Goal: Task Accomplishment & Management: Use online tool/utility

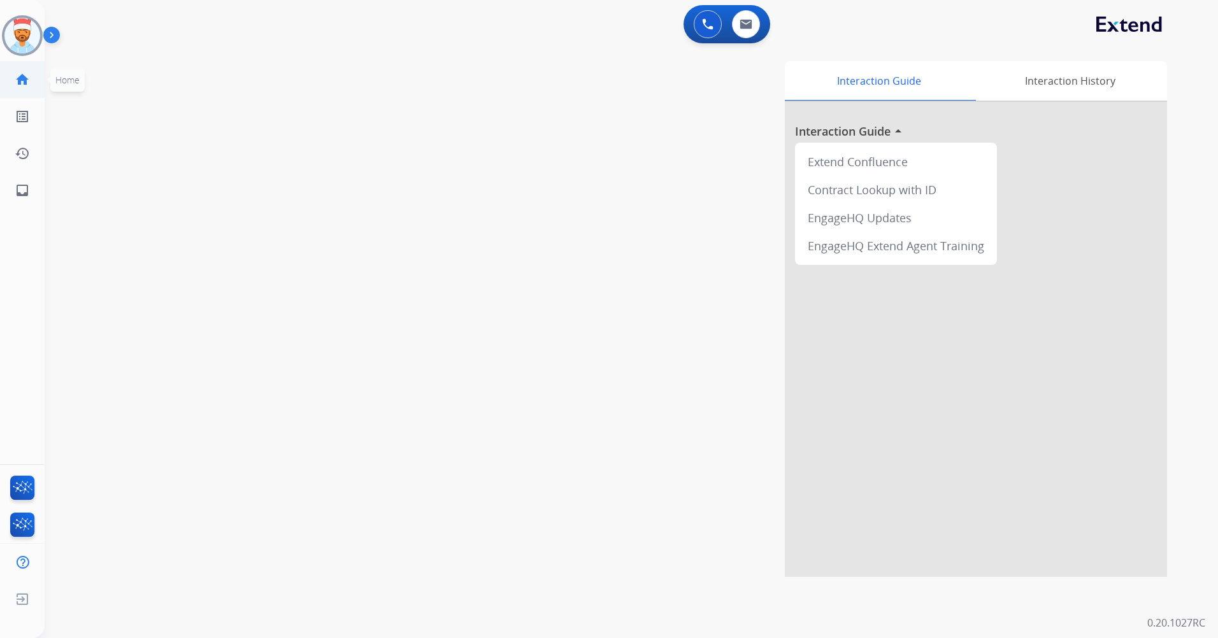
click at [22, 76] on mat-icon "home" at bounding box center [22, 79] width 15 height 15
click at [21, 189] on mat-icon "inbox" at bounding box center [22, 190] width 15 height 15
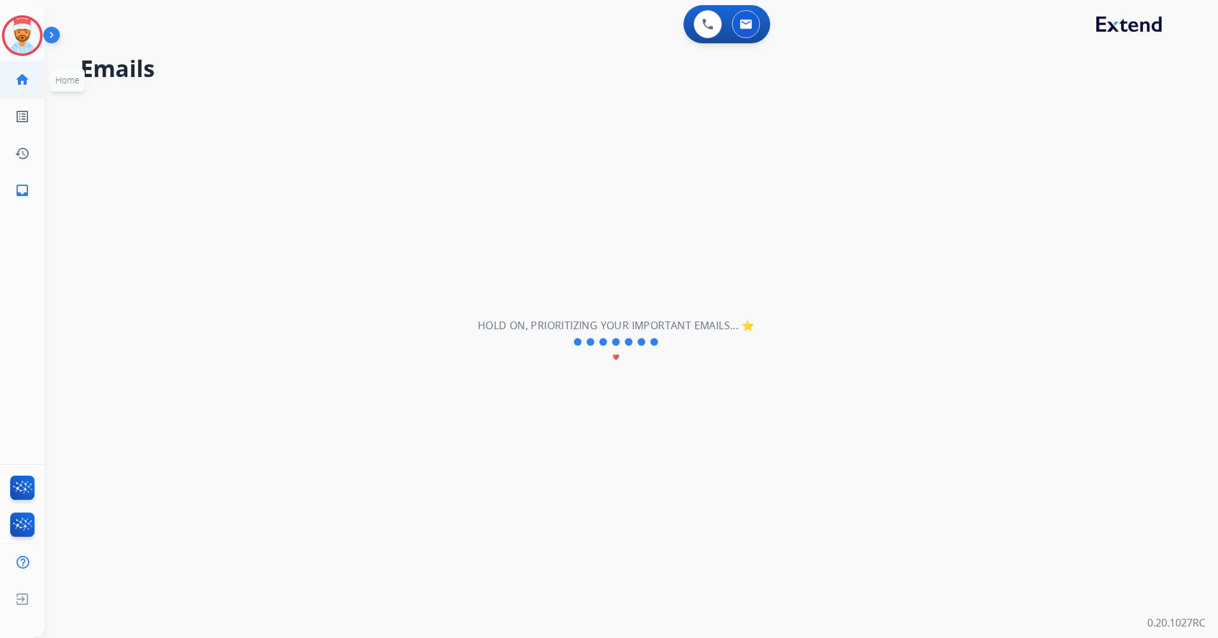
click at [31, 72] on link "home Home" at bounding box center [22, 80] width 36 height 36
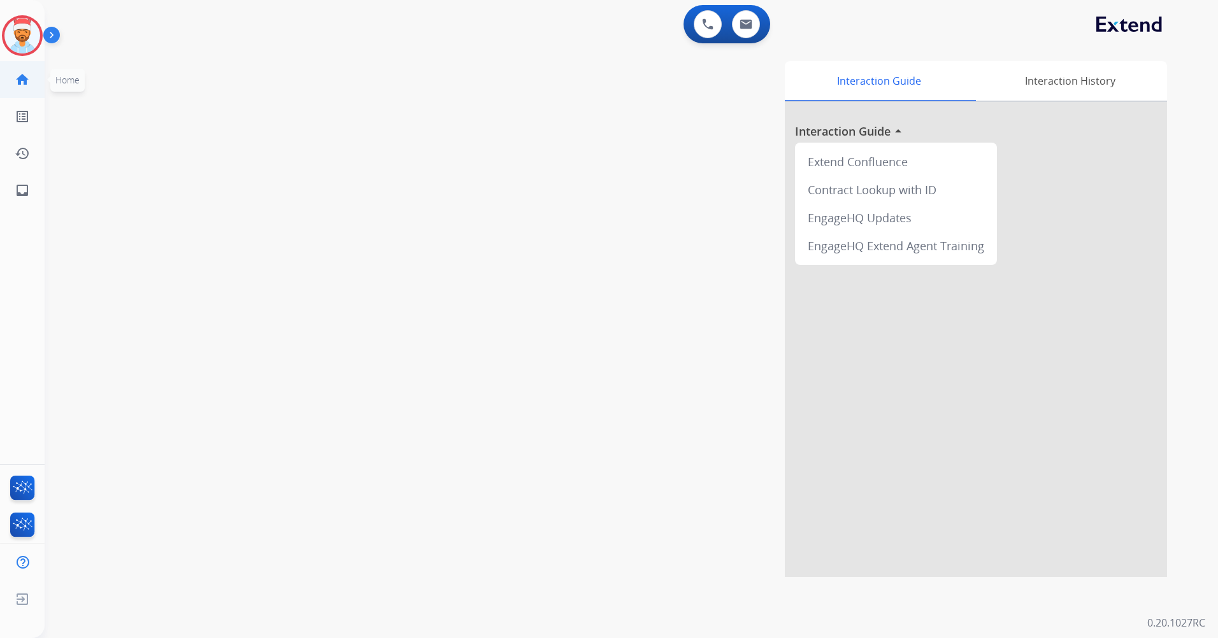
click at [24, 77] on mat-icon "home" at bounding box center [22, 79] width 15 height 15
click at [24, 191] on mat-icon "inbox" at bounding box center [22, 190] width 15 height 15
select select "**********"
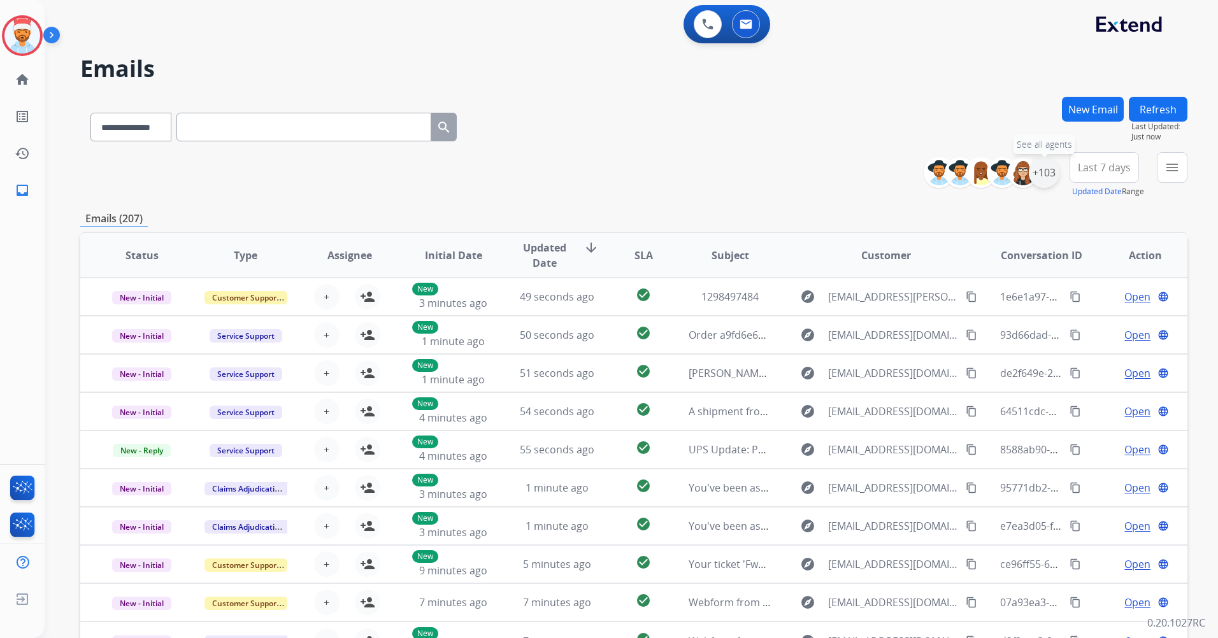
click at [1046, 176] on div "+103" at bounding box center [1044, 172] width 31 height 31
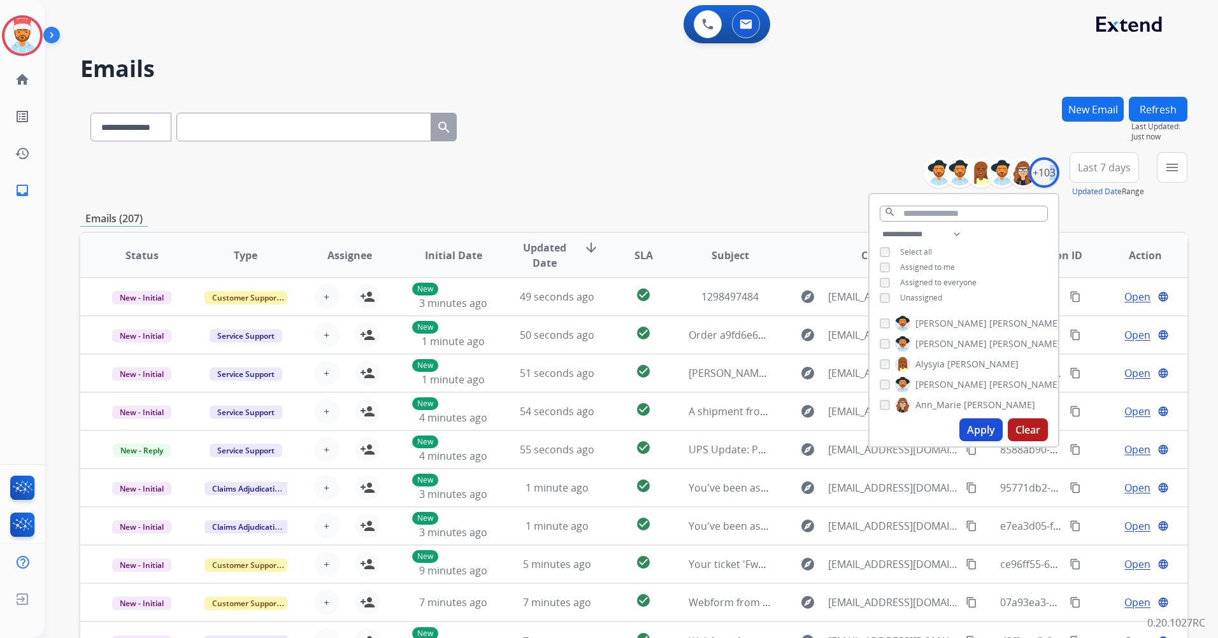
click at [979, 432] on button "Apply" at bounding box center [981, 430] width 43 height 23
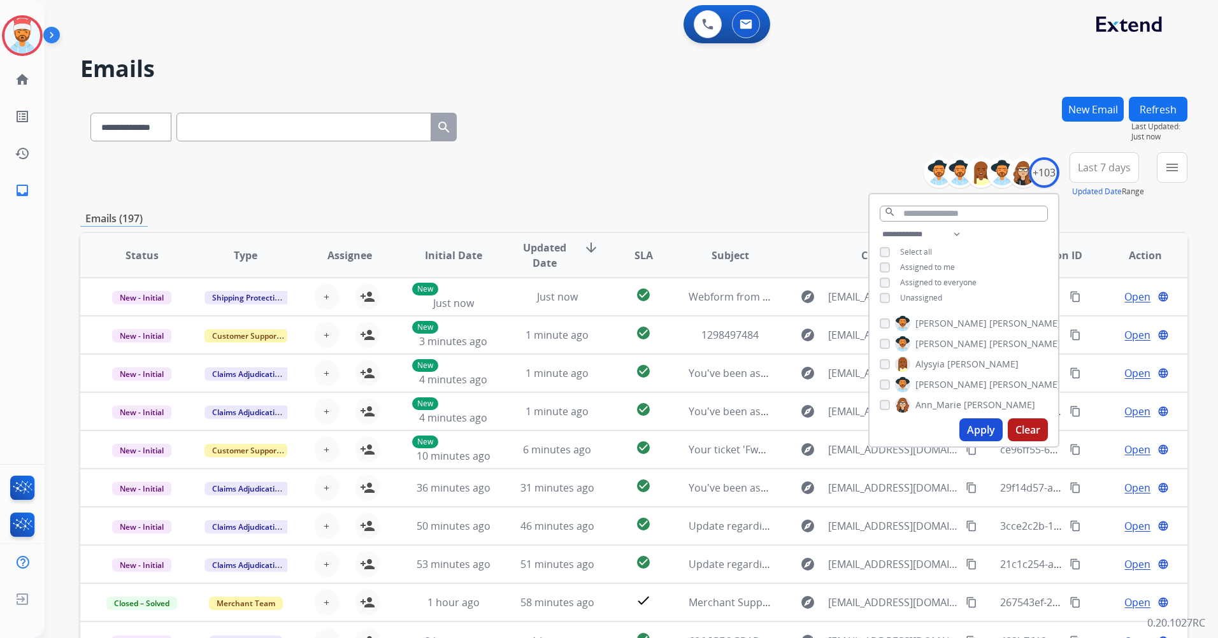
click at [707, 180] on div "**********" at bounding box center [633, 175] width 1107 height 46
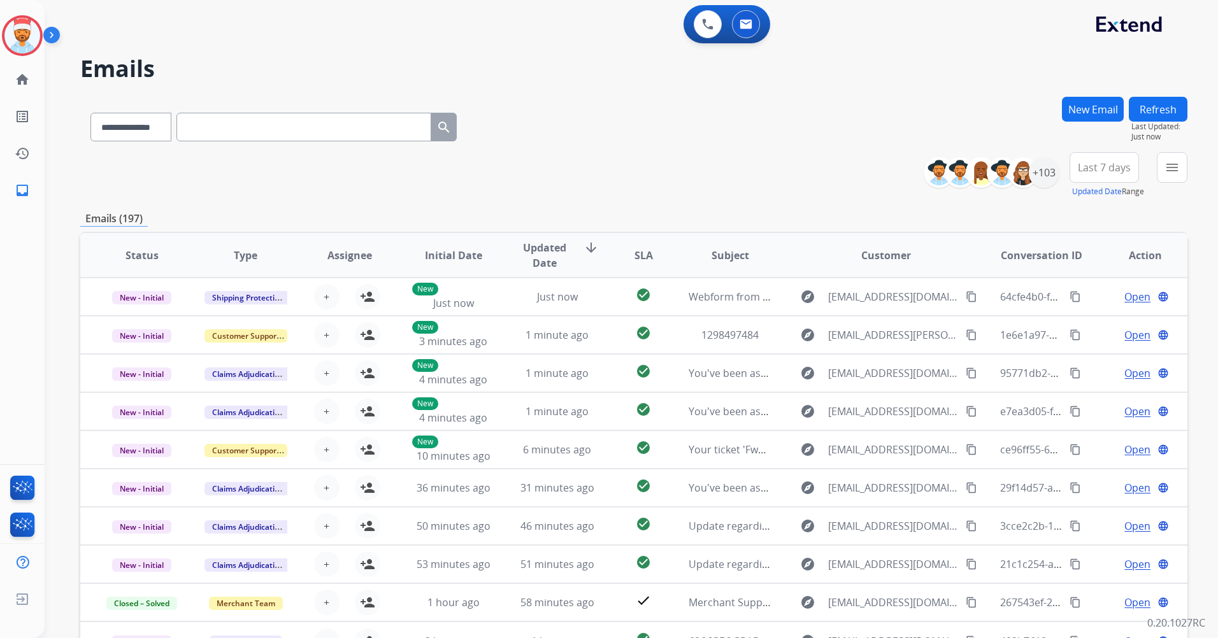
click at [1090, 170] on span "Last 7 days" at bounding box center [1104, 167] width 53 height 5
click at [1085, 329] on div "Last 90 days" at bounding box center [1100, 322] width 70 height 19
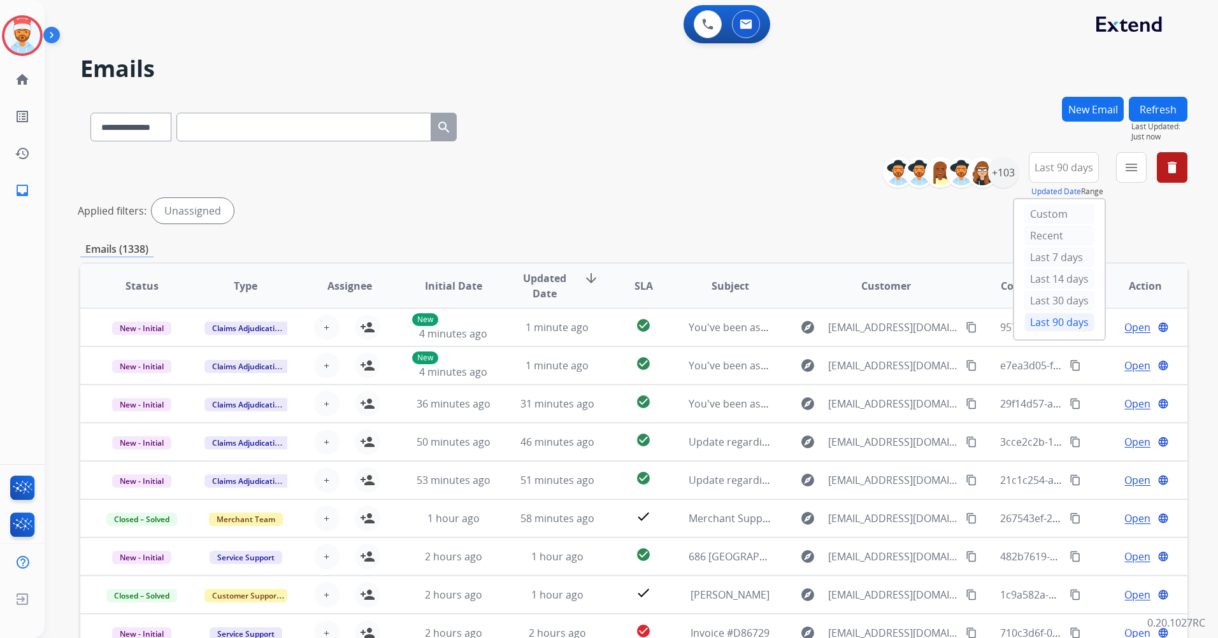
click at [927, 250] on div "Emails (1338)" at bounding box center [633, 250] width 1107 height 16
click at [1133, 159] on button "menu Filters" at bounding box center [1131, 167] width 31 height 31
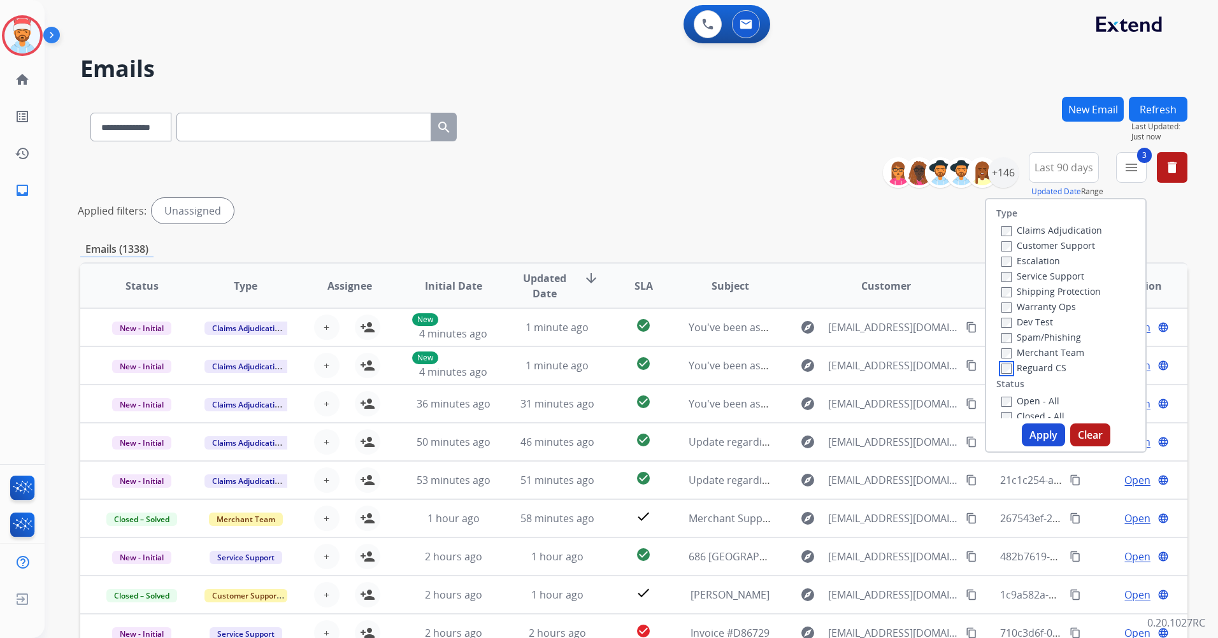
scroll to position [127, 0]
click at [1030, 433] on button "Apply" at bounding box center [1043, 435] width 43 height 23
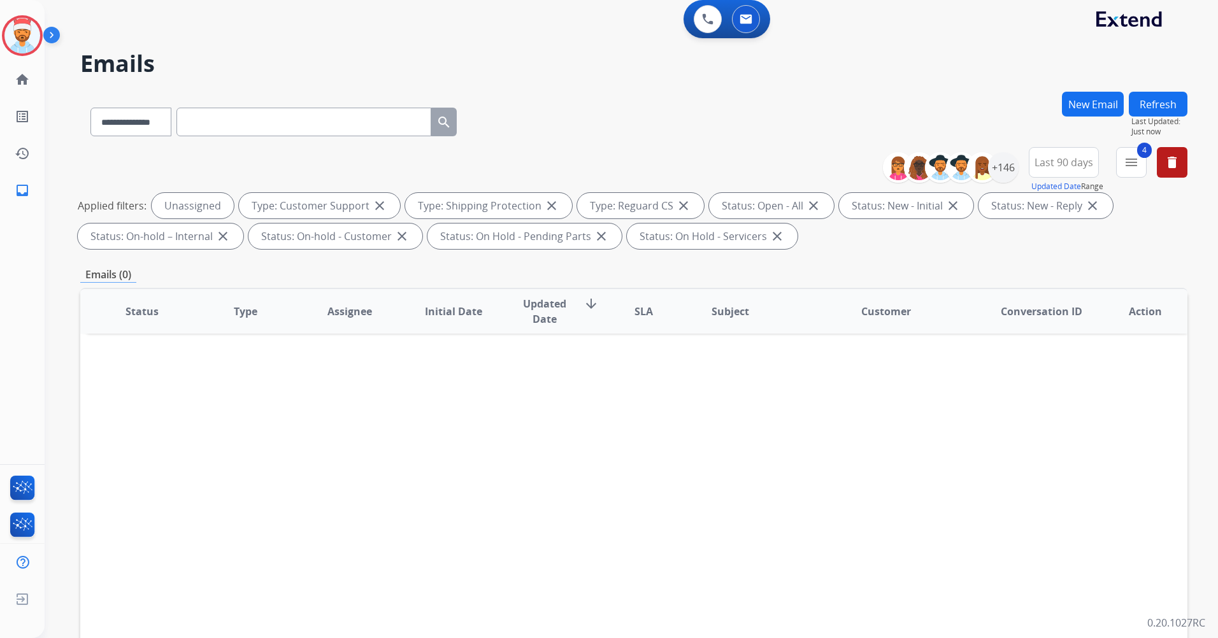
scroll to position [0, 0]
